Goal: Transaction & Acquisition: Download file/media

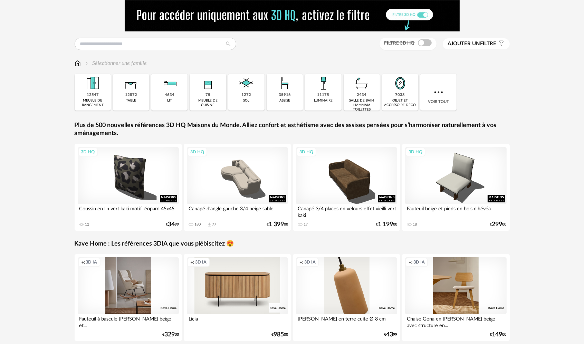
scroll to position [23, 0]
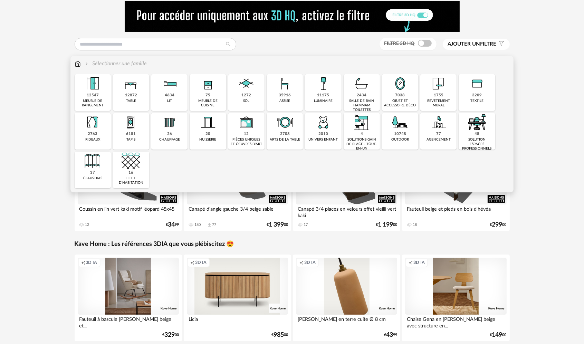
click at [290, 95] on div "35916" at bounding box center [285, 95] width 12 height 5
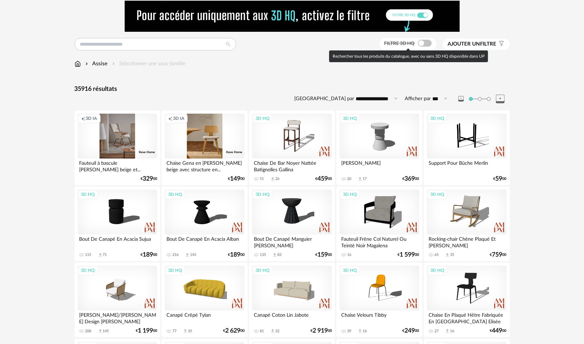
click at [426, 43] on span at bounding box center [425, 43] width 14 height 7
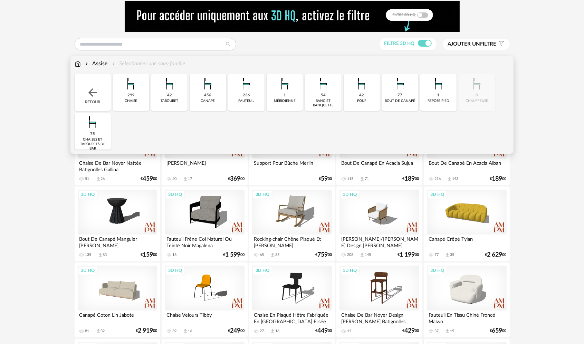
click at [235, 96] on div "236 [GEOGRAPHIC_DATA]" at bounding box center [246, 92] width 36 height 37
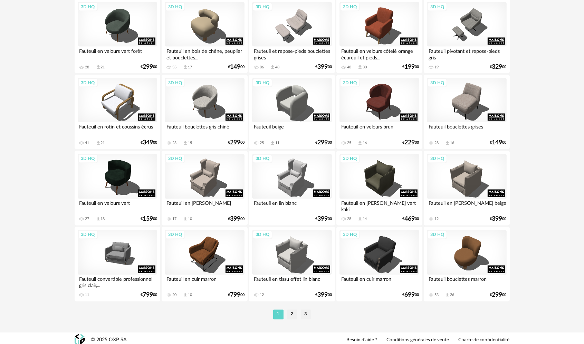
scroll to position [1356, 0]
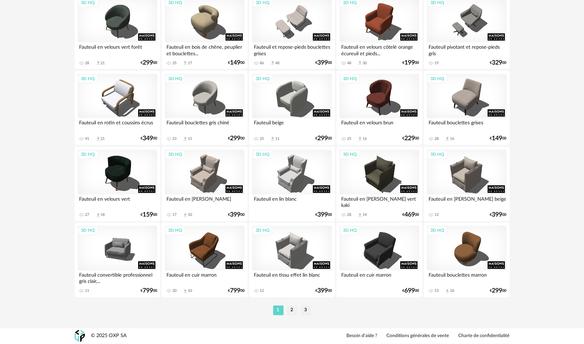
click at [292, 312] on li "2" at bounding box center [292, 311] width 10 height 10
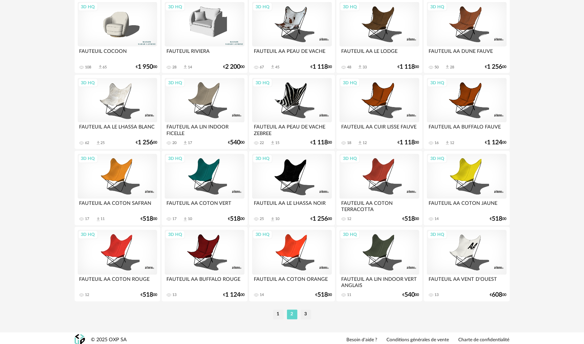
scroll to position [1356, 0]
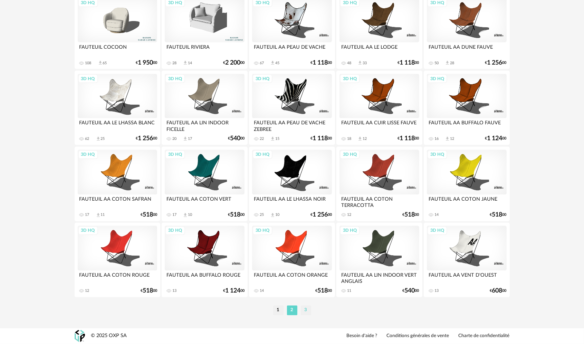
click at [307, 307] on li "3" at bounding box center [306, 311] width 10 height 10
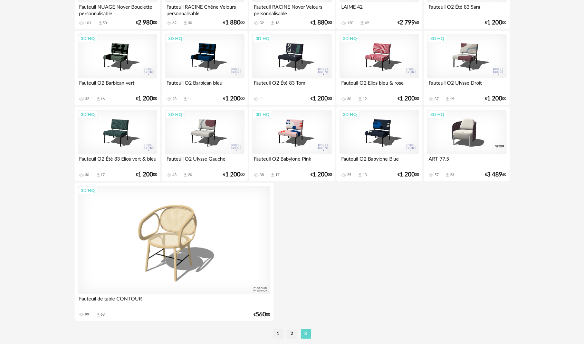
scroll to position [507, 0]
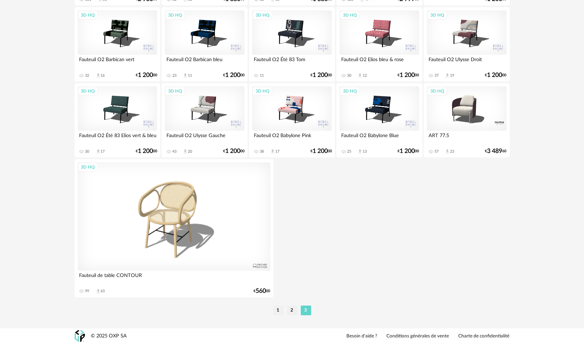
click at [280, 310] on li "1" at bounding box center [278, 311] width 10 height 10
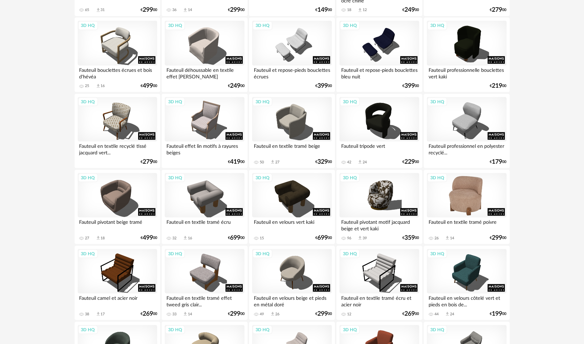
scroll to position [1037, 0]
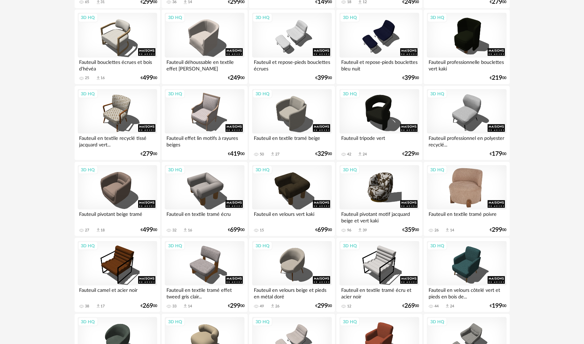
click at [477, 197] on div "3D HQ" at bounding box center [466, 187] width 79 height 45
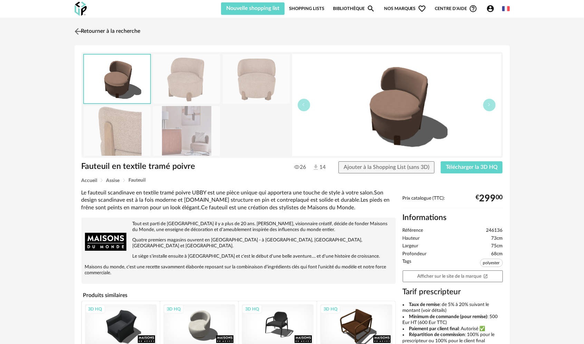
click at [78, 30] on img at bounding box center [78, 31] width 10 height 10
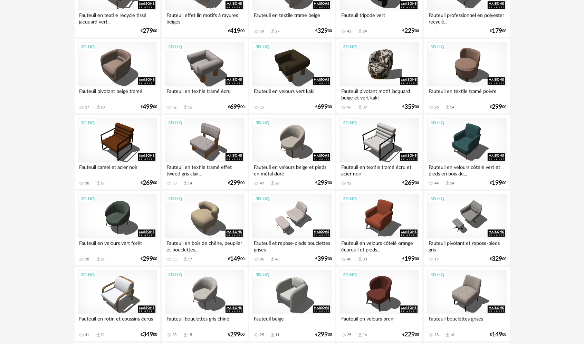
scroll to position [1114, 0]
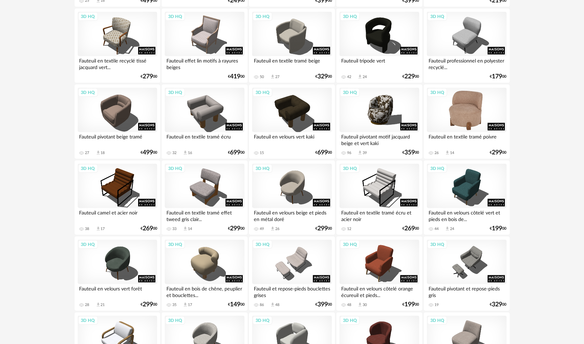
click at [473, 116] on div "3D HQ" at bounding box center [466, 110] width 79 height 45
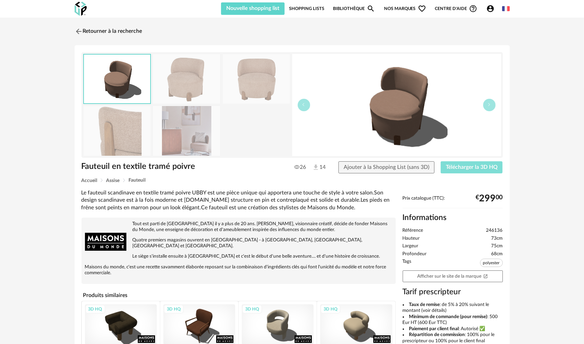
click at [453, 167] on span "Télécharger la 3D HQ" at bounding box center [472, 167] width 52 height 6
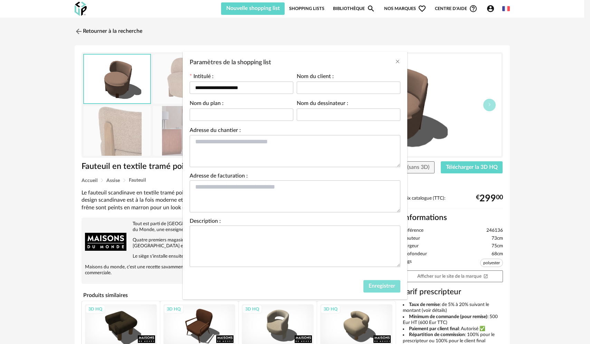
click at [384, 282] on button "Enregistrer" at bounding box center [382, 286] width 37 height 12
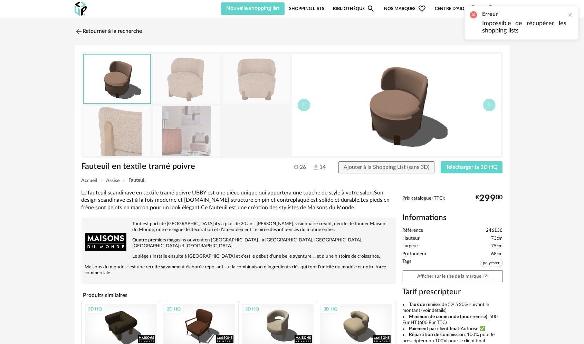
click at [464, 159] on div "Fauteuil en textile tramé poivre Fauteuil en textile tramé poivre 26 14 Ajouter…" at bounding box center [292, 252] width 435 height 415
click at [468, 164] on span "Télécharger la 3D HQ" at bounding box center [472, 167] width 52 height 6
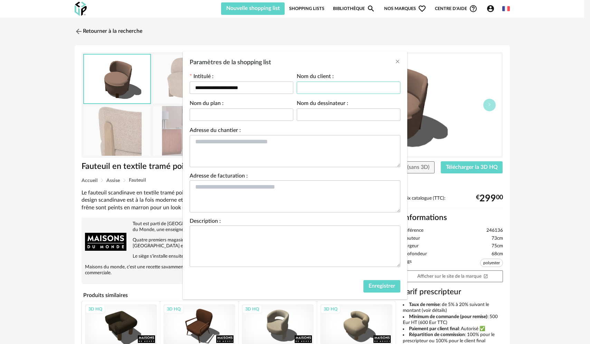
click at [312, 85] on input "Paramètres de la shopping list" at bounding box center [349, 88] width 104 height 12
click at [244, 92] on input "**********" at bounding box center [242, 88] width 104 height 12
type input "**********"
click at [387, 278] on div "Enregistrer" at bounding box center [295, 288] width 225 height 23
click at [387, 282] on button "Enregistrer" at bounding box center [382, 286] width 37 height 12
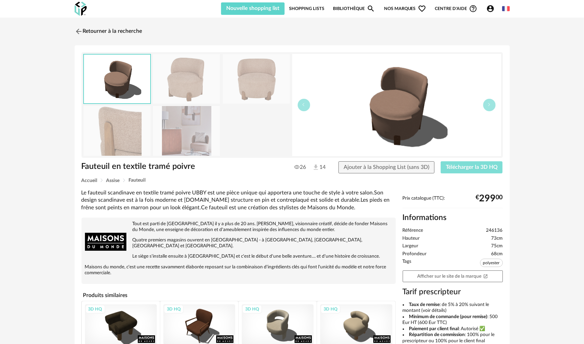
click at [464, 167] on span "Télécharger la 3D HQ" at bounding box center [472, 167] width 52 height 6
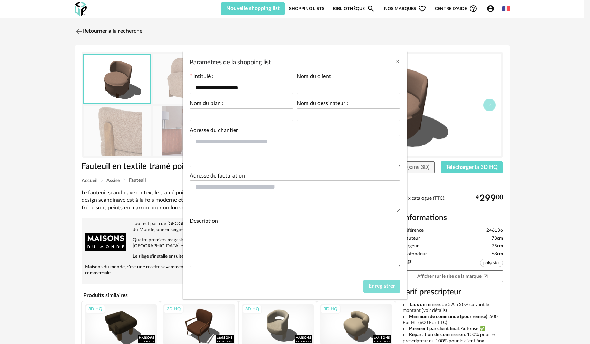
click at [381, 288] on span "Enregistrer" at bounding box center [382, 286] width 27 height 6
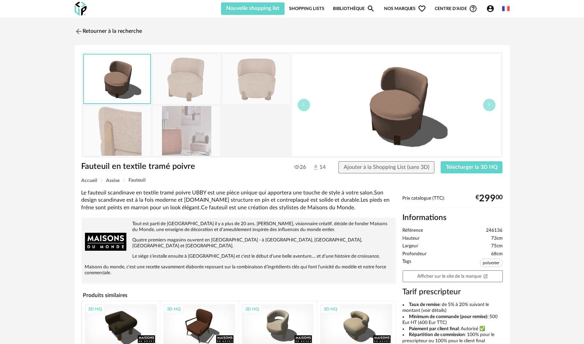
click at [519, 171] on div "Retourner à la recherche Fauteuil en textile tramé poivre Fauteuil en textile t…" at bounding box center [292, 245] width 584 height 455
click at [475, 167] on span "Télécharger la 3D HQ" at bounding box center [472, 167] width 52 height 6
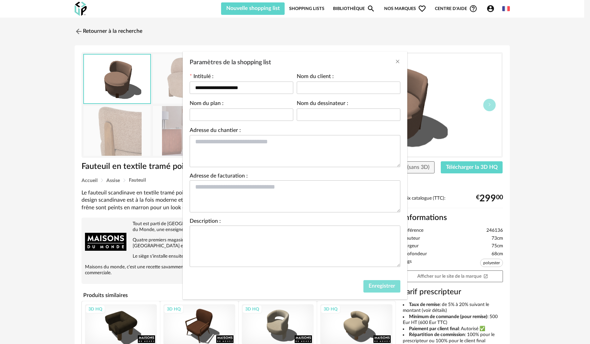
click at [391, 289] on button "Enregistrer" at bounding box center [382, 286] width 37 height 12
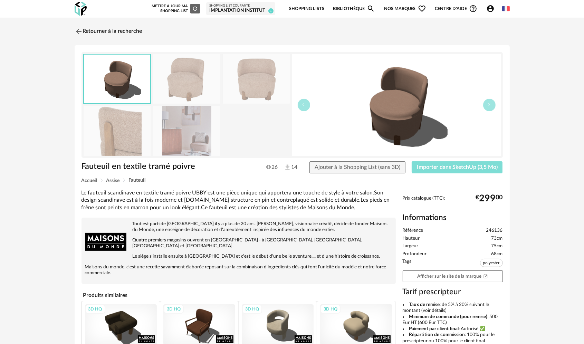
click at [474, 167] on span "Importer dans SketchUp (3,5 Mo)" at bounding box center [457, 167] width 81 height 6
click at [79, 30] on img at bounding box center [78, 31] width 10 height 10
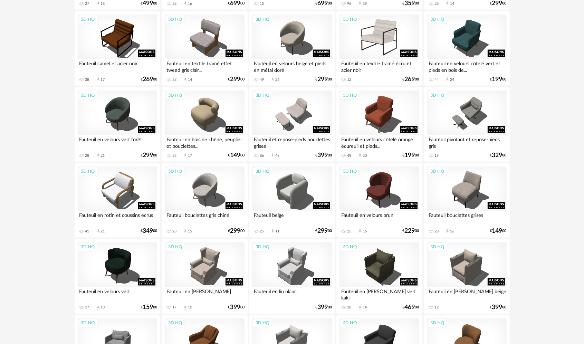
scroll to position [1275, 0]
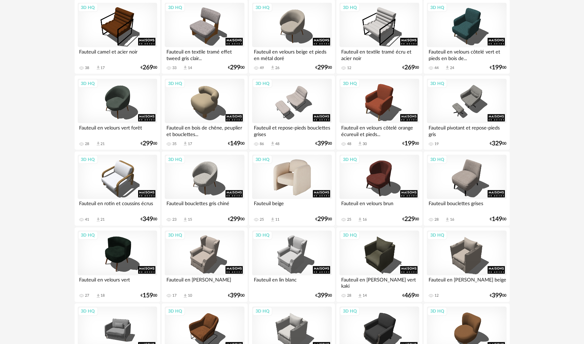
click at [300, 187] on div "3D HQ" at bounding box center [291, 177] width 79 height 45
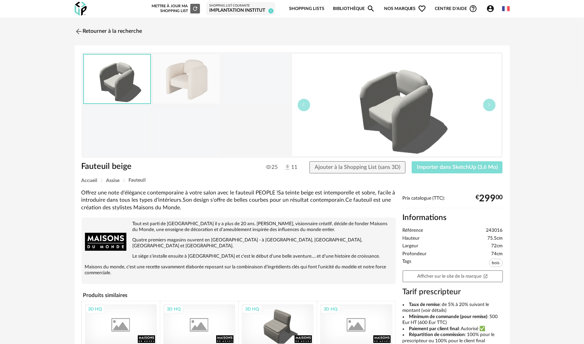
click at [461, 166] on span "Importer dans SketchUp (3,6 Mo)" at bounding box center [457, 167] width 81 height 6
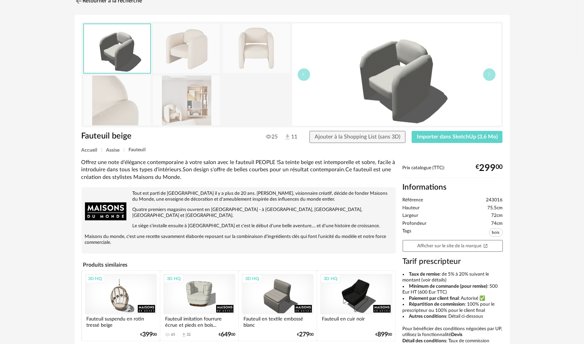
scroll to position [35, 0]
